Goal: Check status: Check status

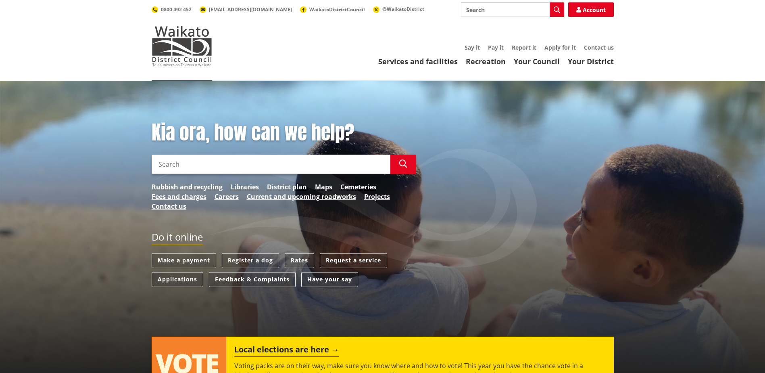
click at [483, 10] on input "Search" at bounding box center [512, 9] width 103 height 15
click at [557, 8] on icon "button" at bounding box center [557, 9] width 6 height 6
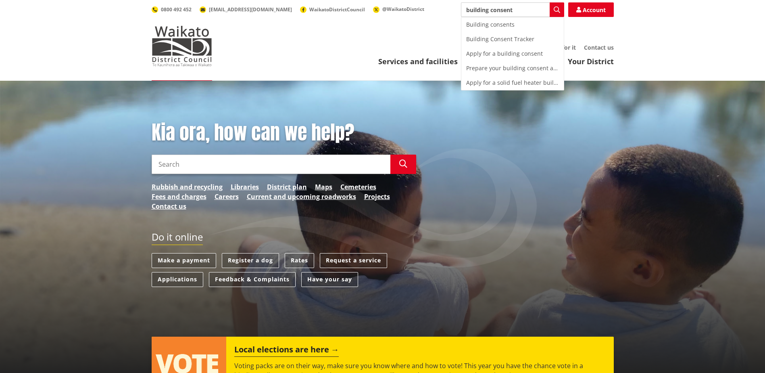
type input "Building Consent Tracker"
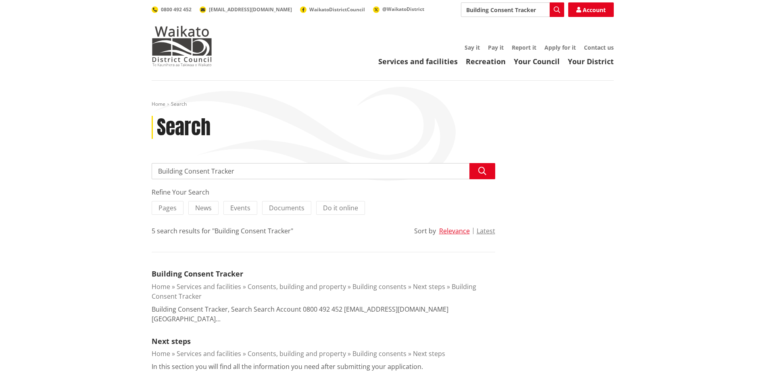
click at [213, 171] on input "Building Consent Tracker" at bounding box center [324, 171] width 344 height 16
drag, startPoint x: 213, startPoint y: 171, endPoint x: 90, endPoint y: 258, distance: 151.5
click at [90, 258] on div "Home Search Search Search Building Consent Tracker Search Refine Your Search Pa…" at bounding box center [382, 315] width 765 height 468
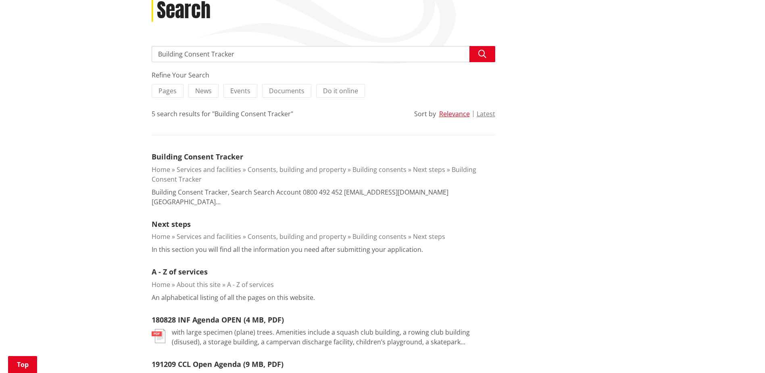
scroll to position [121, 0]
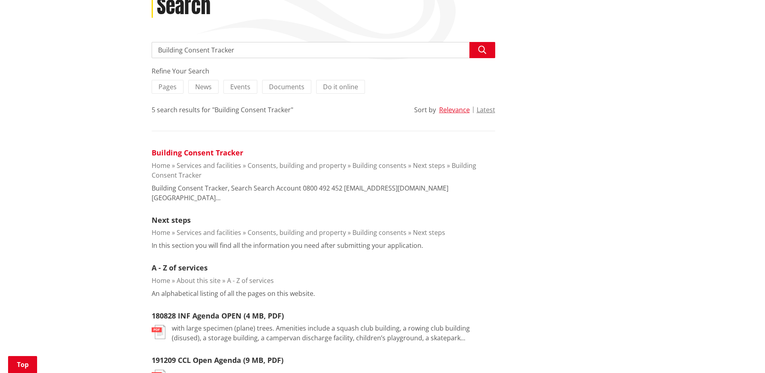
click at [205, 152] on link "Building Consent Tracker" at bounding box center [198, 153] width 92 height 10
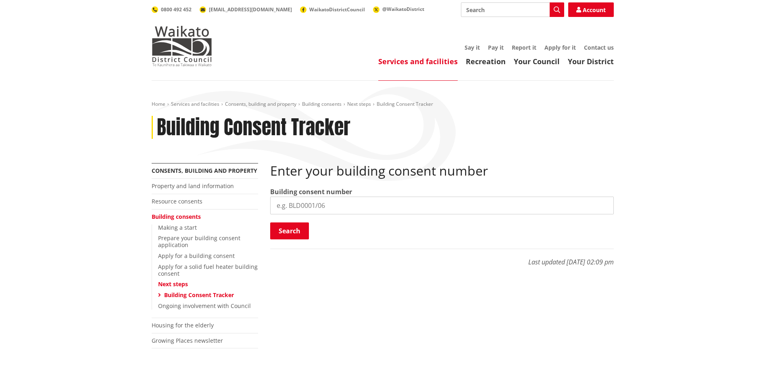
click at [286, 201] on input "search" at bounding box center [442, 206] width 344 height 18
paste input "BLD0314/26"
type input "BLD0314/26"
click at [294, 230] on button "Search" at bounding box center [289, 230] width 39 height 17
